Goal: Find specific page/section: Find specific page/section

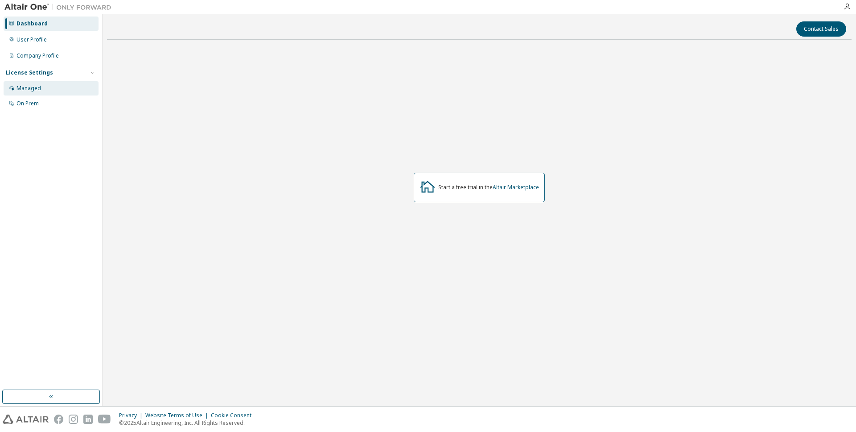
click at [71, 82] on div "Managed" at bounding box center [51, 88] width 95 height 14
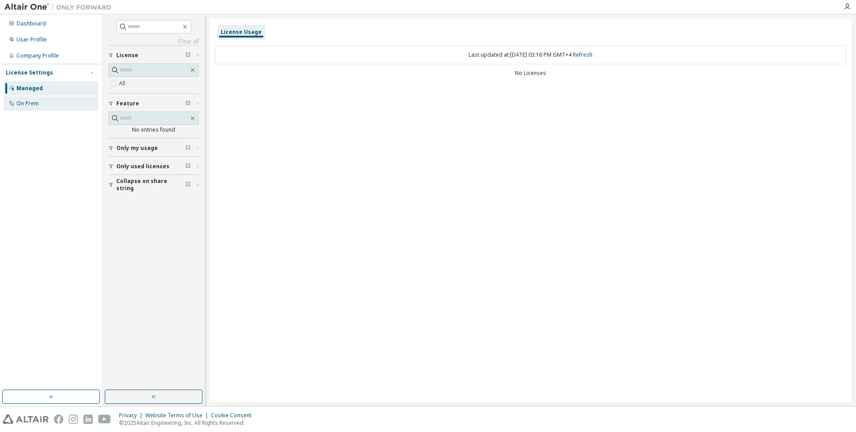
click at [32, 107] on div "On Prem" at bounding box center [51, 103] width 95 height 14
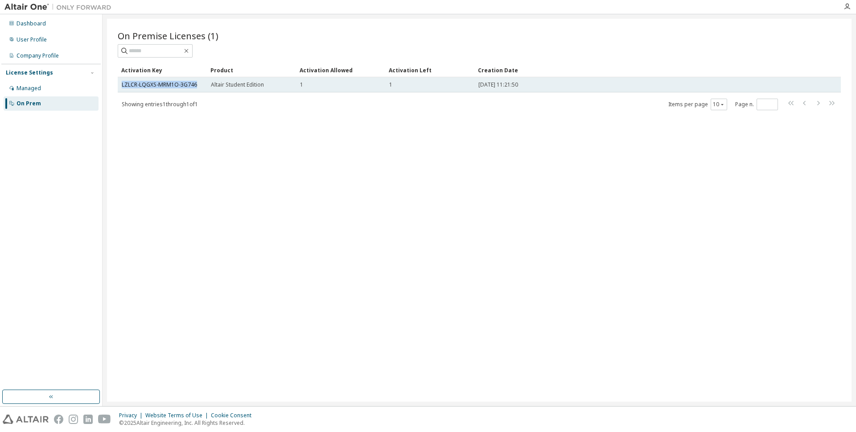
drag, startPoint x: 197, startPoint y: 87, endPoint x: 119, endPoint y: 86, distance: 77.1
click at [119, 86] on td "LZLCR-LQGXS-MRM1O-3G746" at bounding box center [162, 84] width 89 height 15
copy link "LZLCR-LQGXS-MRM1O-3G746"
